Goal: Information Seeking & Learning: Learn about a topic

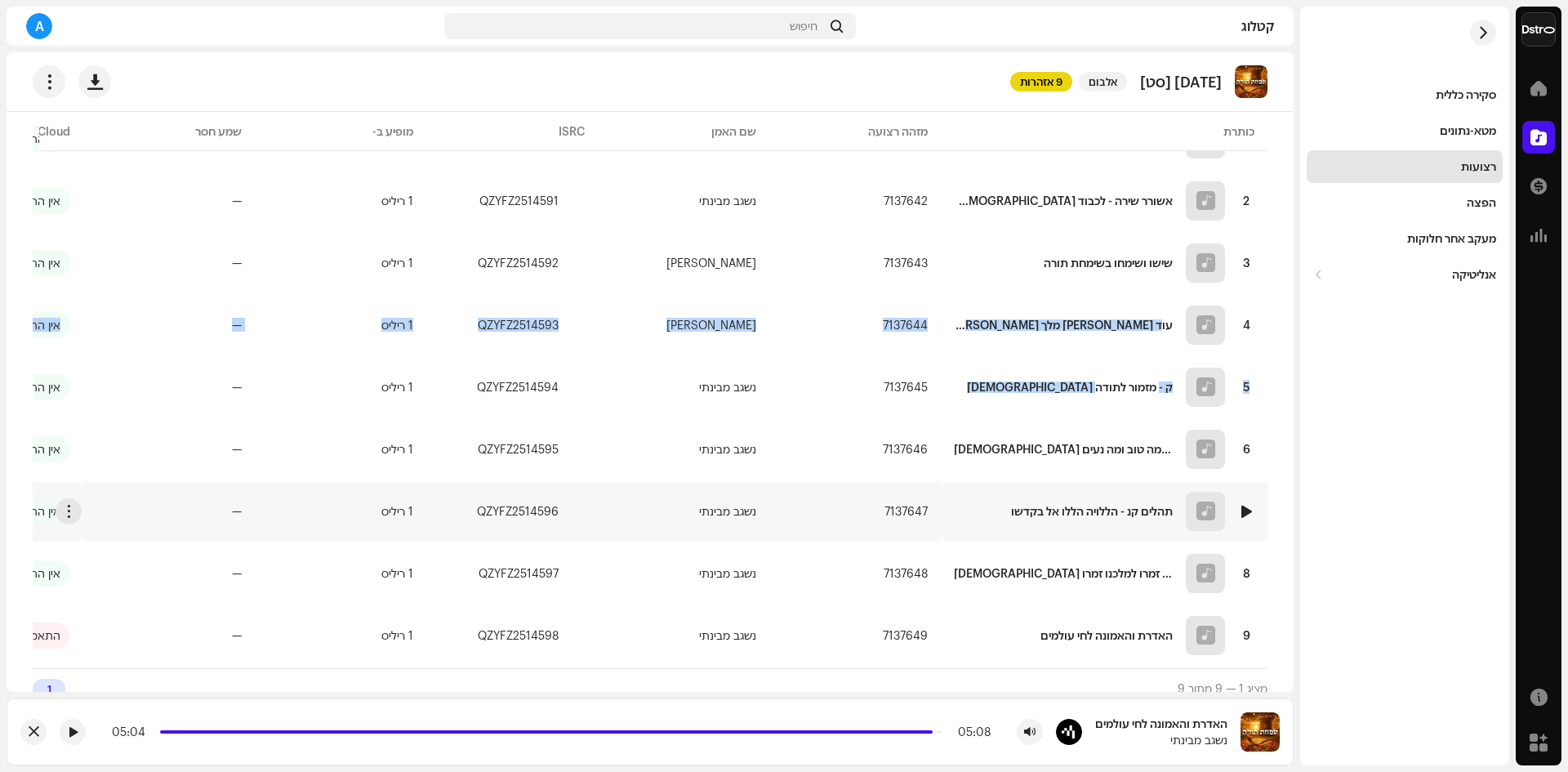
scroll to position [232, 0]
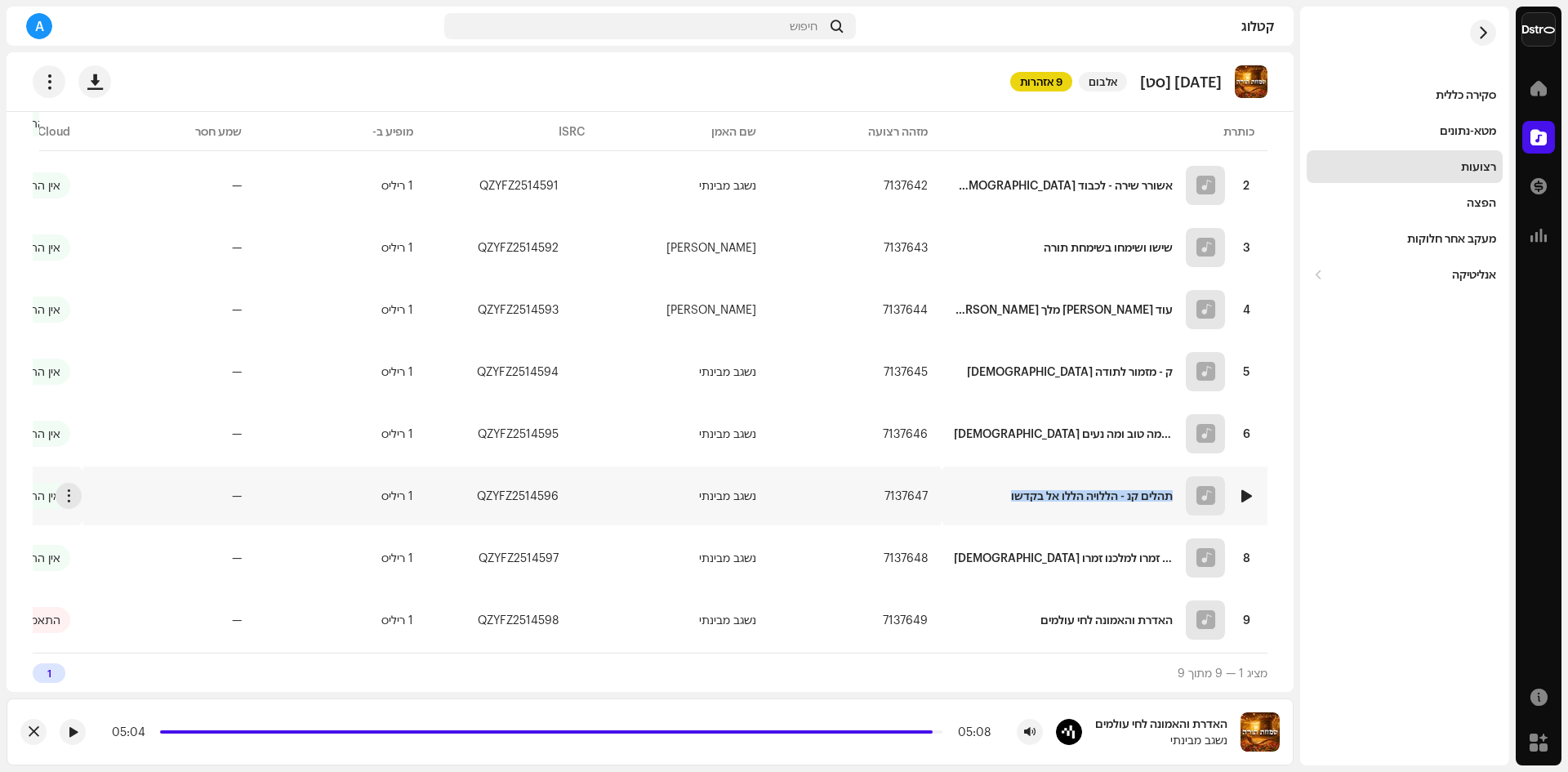
copy div "תהלים קנ - הללויה הללו אל בקדשו"
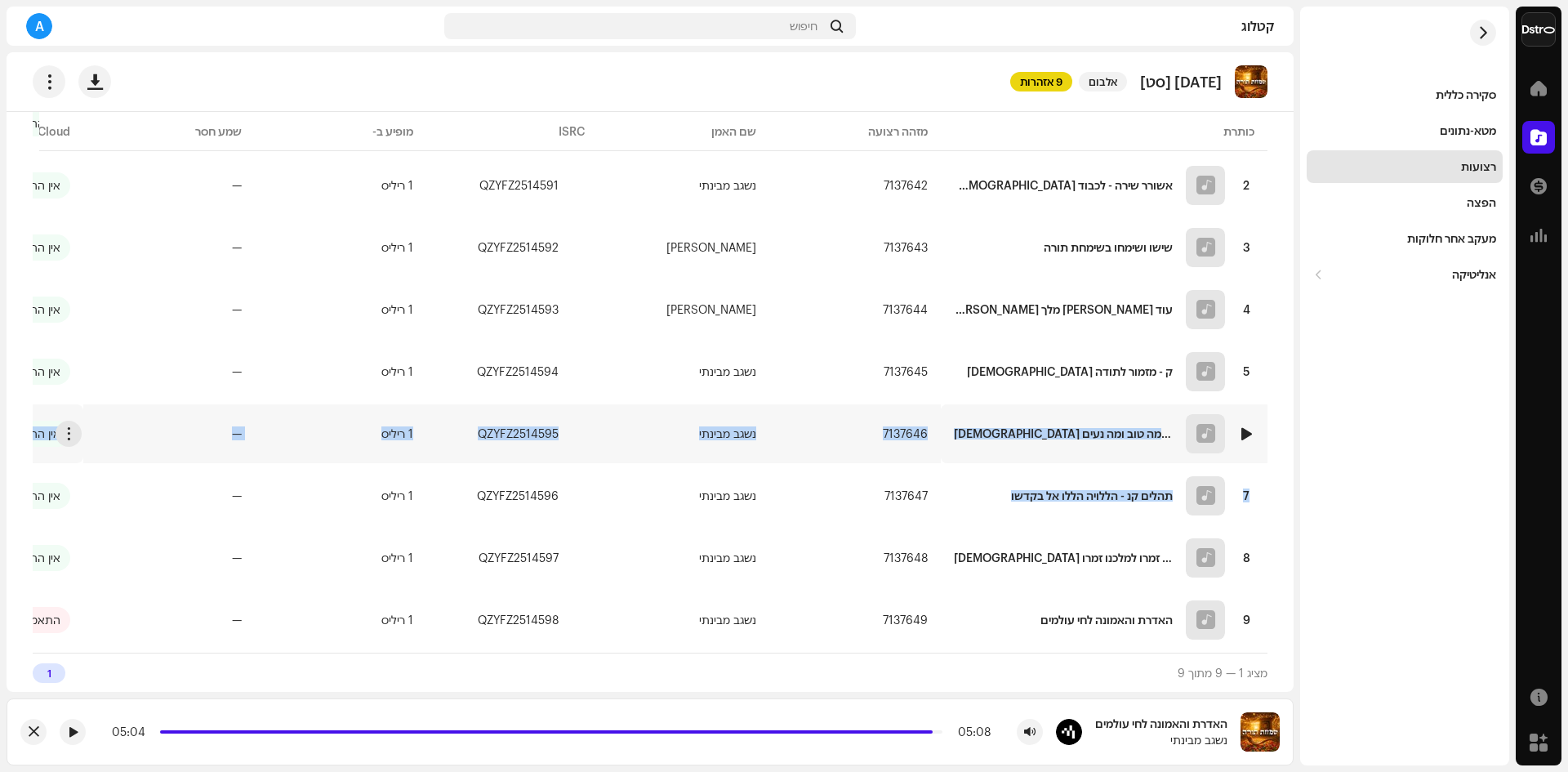
drag, startPoint x: 1001, startPoint y: 487, endPoint x: 1177, endPoint y: 440, distance: 182.2
click at [1177, 440] on tbody "1 מפי אל יבורך כל ישראל 7137641 נשגב מבינתי QZYFZ2514590 1 ריליס — אין התאמת שמ…" at bounding box center [590, 350] width 1356 height 598
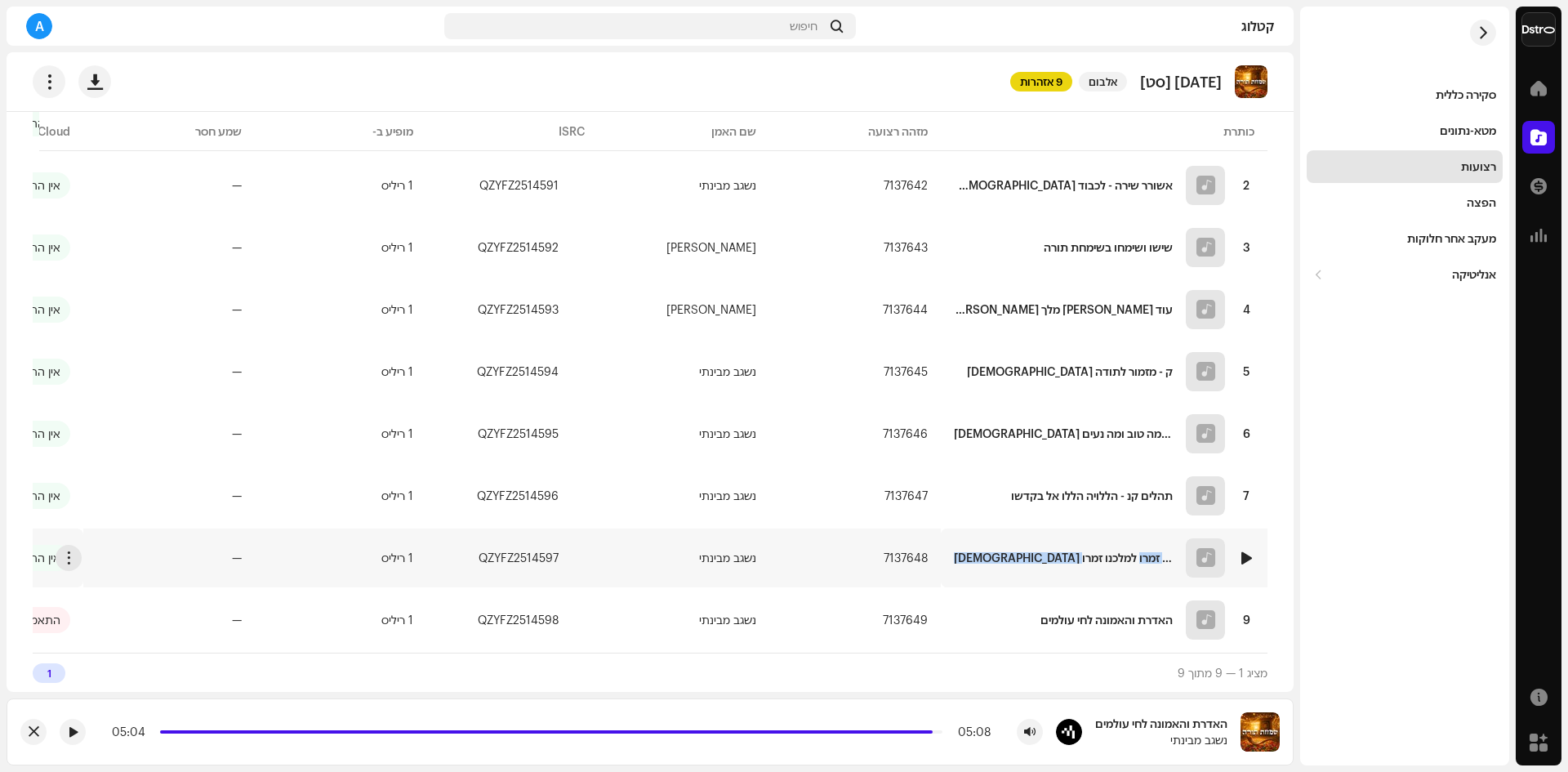
copy div "[DEMOGRAPHIC_DATA] מז - זמרו למלכנו זמרו"
drag, startPoint x: 1002, startPoint y: 549, endPoint x: 1167, endPoint y: 541, distance: 165.2
click at [1167, 541] on div "8 [DEMOGRAPHIC_DATA] מז - זמרו למלכנו זמרו" at bounding box center [1103, 558] width 300 height 39
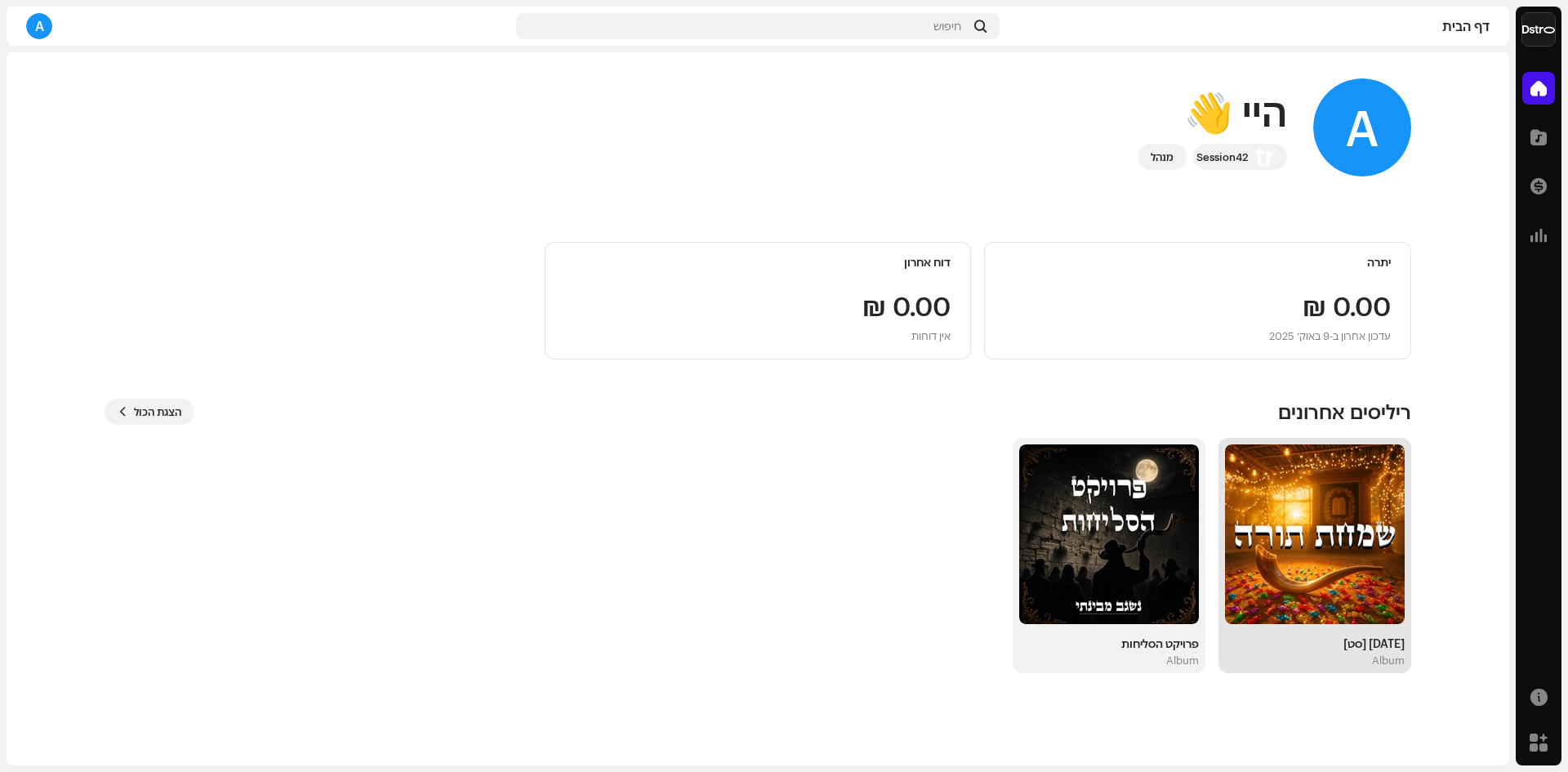
click at [1310, 537] on img at bounding box center [1314, 534] width 180 height 180
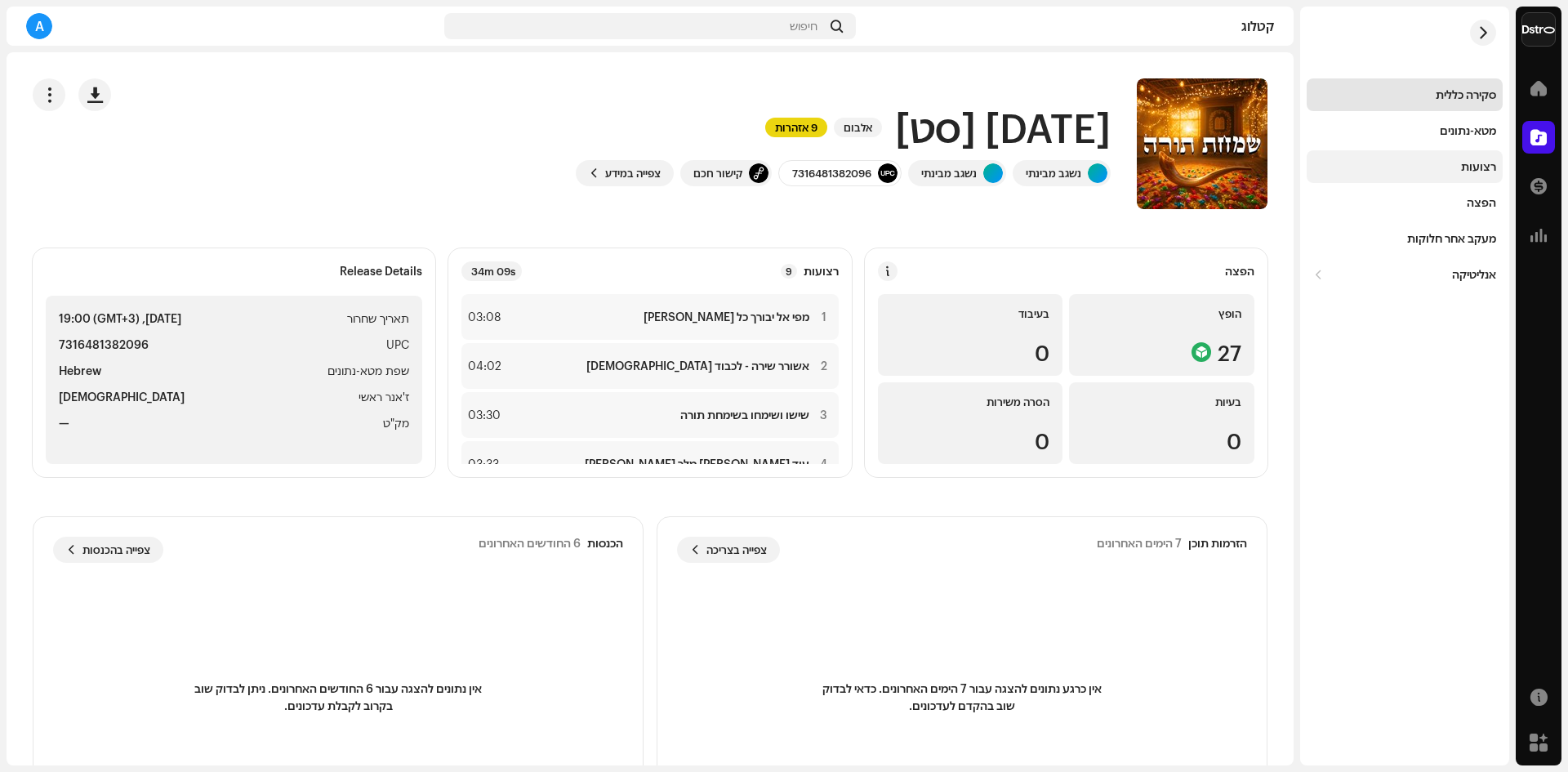
click at [1480, 171] on div "רצועות" at bounding box center [1479, 166] width 35 height 13
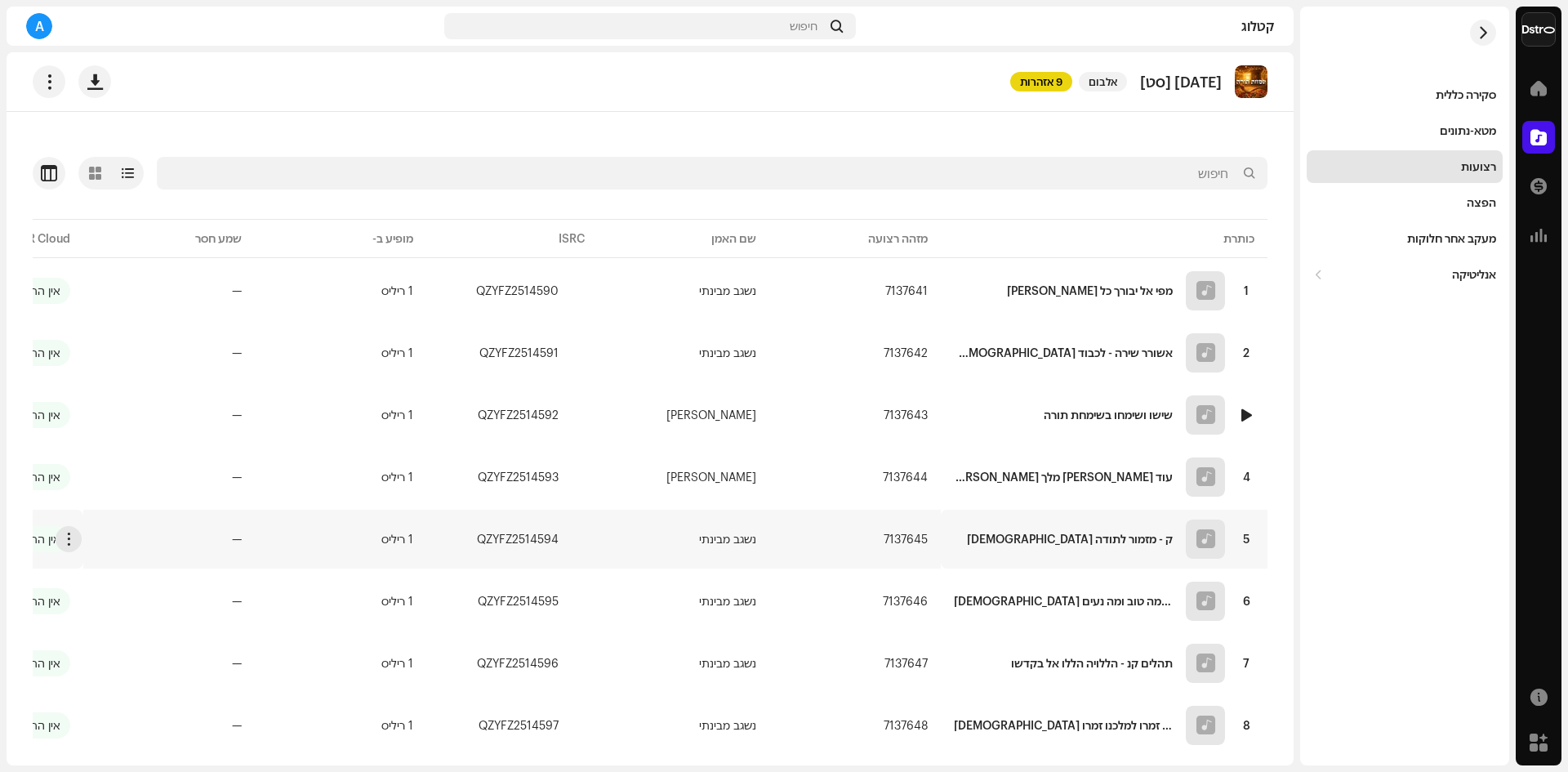
scroll to position [154, 0]
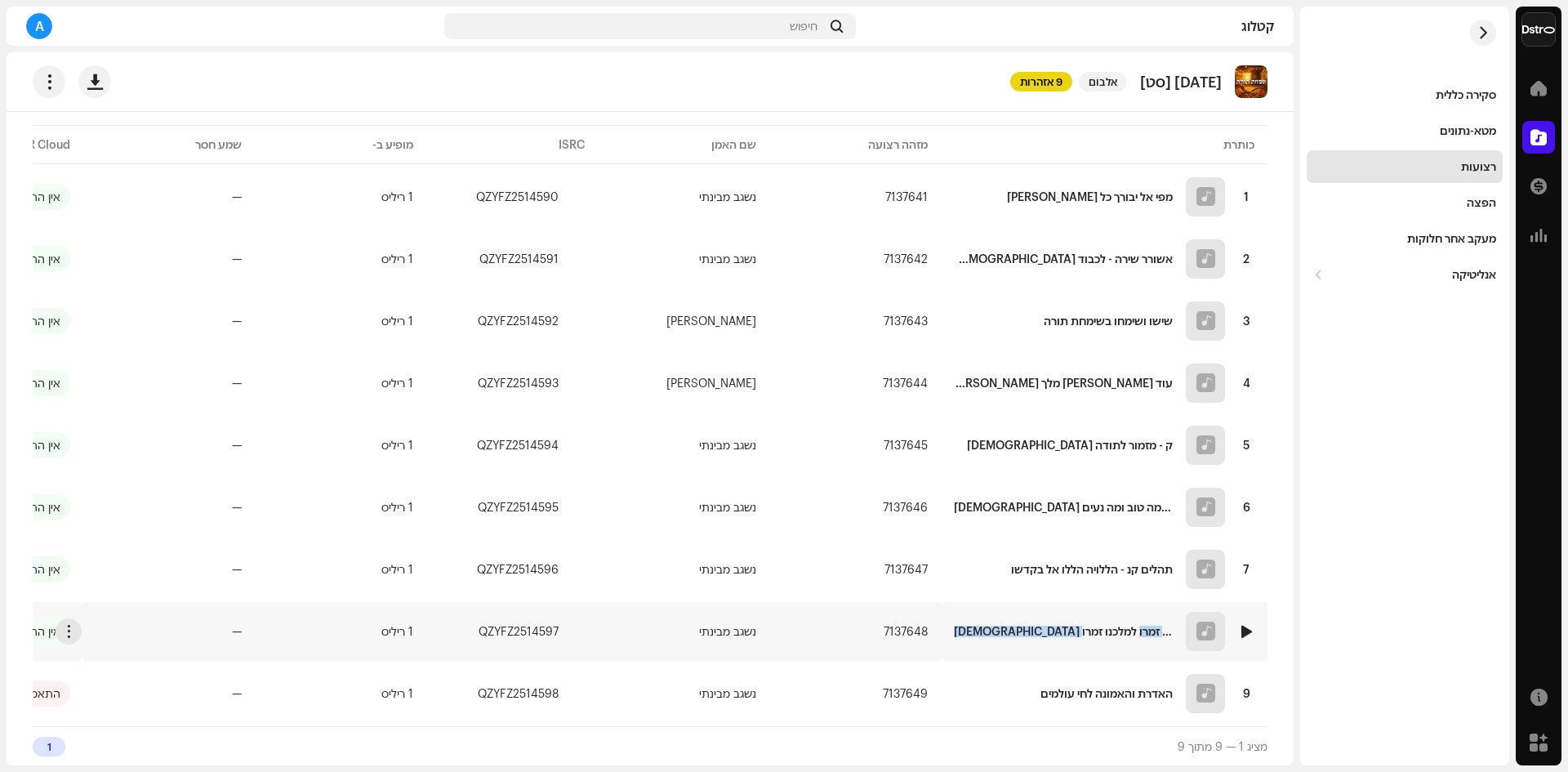
copy div "[DEMOGRAPHIC_DATA] מז - זמרו למלכנו זמרו"
drag, startPoint x: 1012, startPoint y: 624, endPoint x: 1181, endPoint y: 610, distance: 169.6
click at [1181, 612] on div "8 [DEMOGRAPHIC_DATA] מז - זמרו למלכנו זמרו" at bounding box center [1103, 632] width 300 height 39
